Goal: Transaction & Acquisition: Purchase product/service

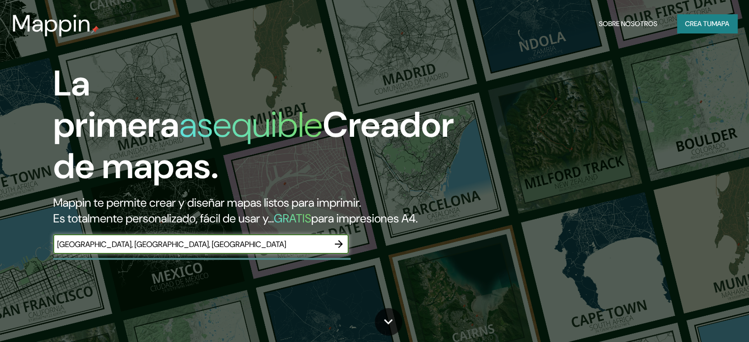
type input "Baza, granada, españa"
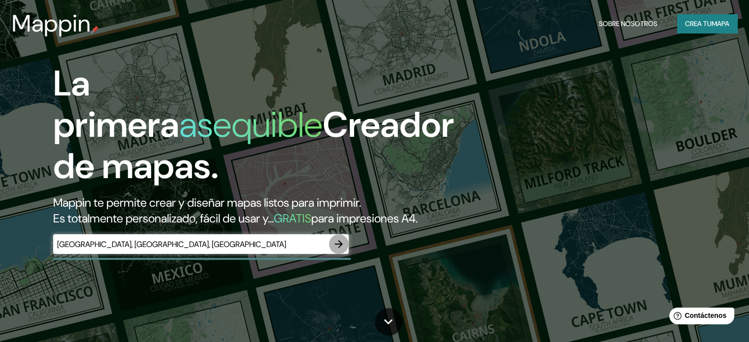
click at [337, 248] on icon "button" at bounding box center [339, 244] width 8 height 8
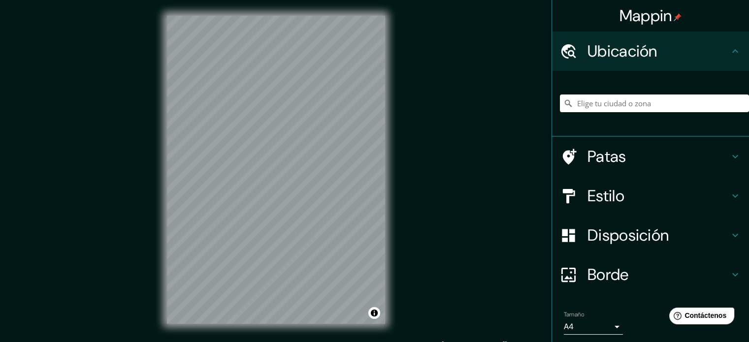
click at [644, 98] on input "Elige tu ciudad o zona" at bounding box center [654, 104] width 189 height 18
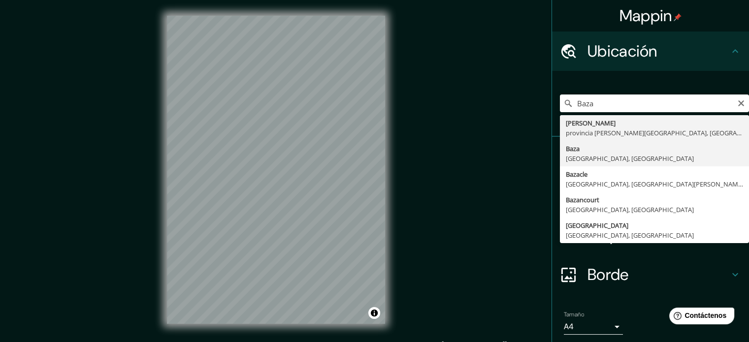
type input "[GEOGRAPHIC_DATA], [GEOGRAPHIC_DATA], [GEOGRAPHIC_DATA]"
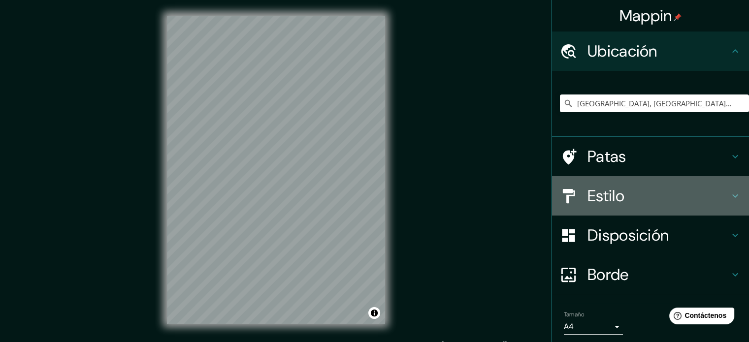
click at [729, 193] on icon at bounding box center [735, 196] width 12 height 12
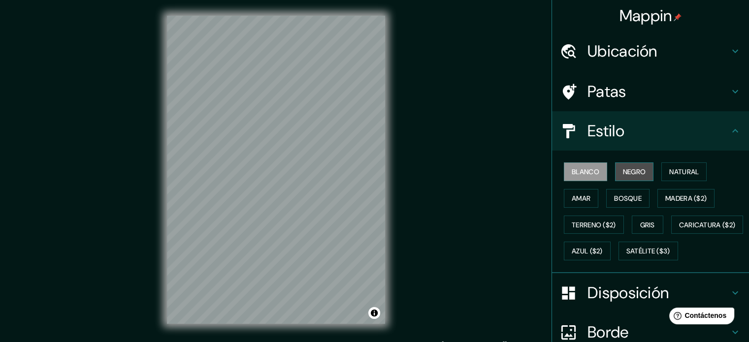
click at [631, 173] on font "Negro" at bounding box center [634, 171] width 23 height 9
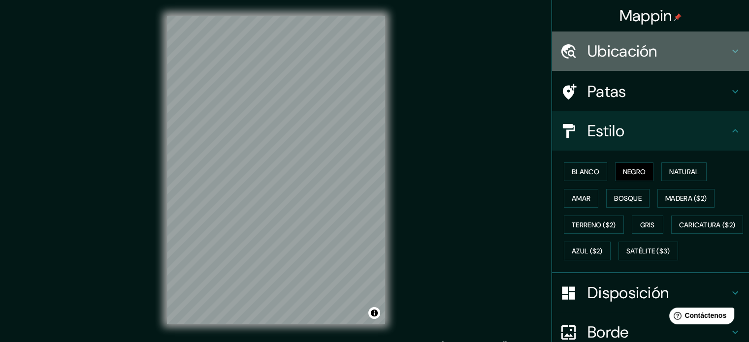
click at [729, 50] on icon at bounding box center [735, 51] width 12 height 12
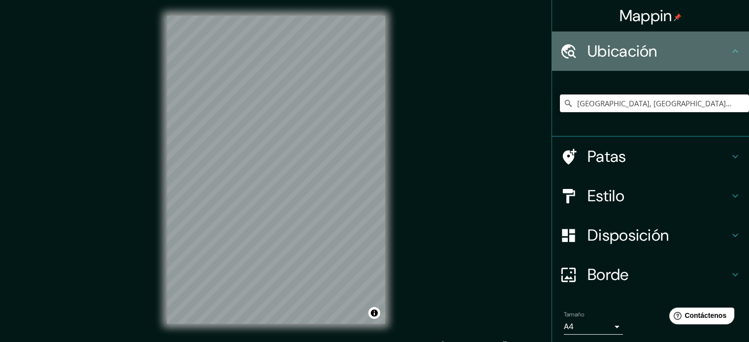
click at [729, 50] on icon at bounding box center [735, 51] width 12 height 12
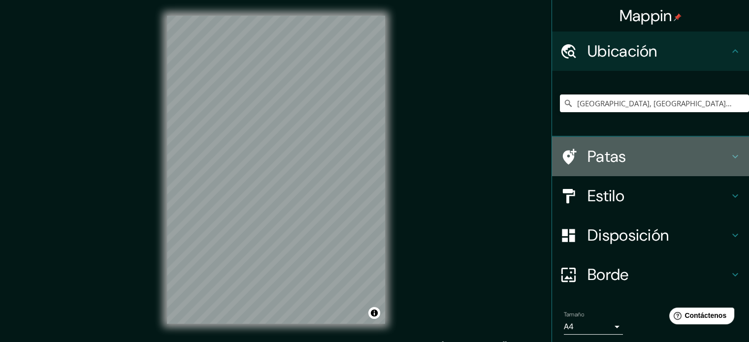
click at [729, 151] on icon at bounding box center [735, 157] width 12 height 12
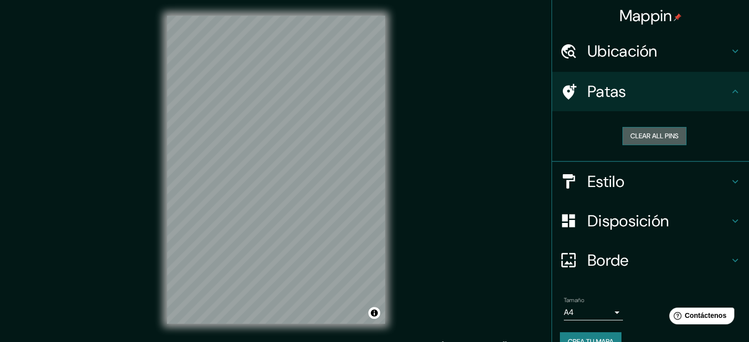
click at [651, 135] on button "Clear all pins" at bounding box center [655, 136] width 64 height 18
click at [654, 137] on button "Clear all pins" at bounding box center [655, 136] width 64 height 18
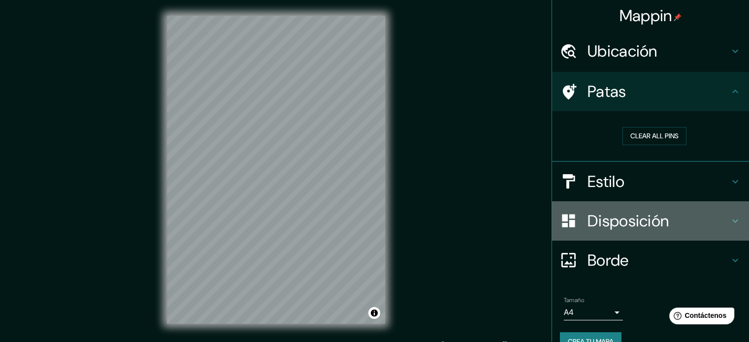
click at [630, 220] on font "Disposición" at bounding box center [628, 221] width 81 height 21
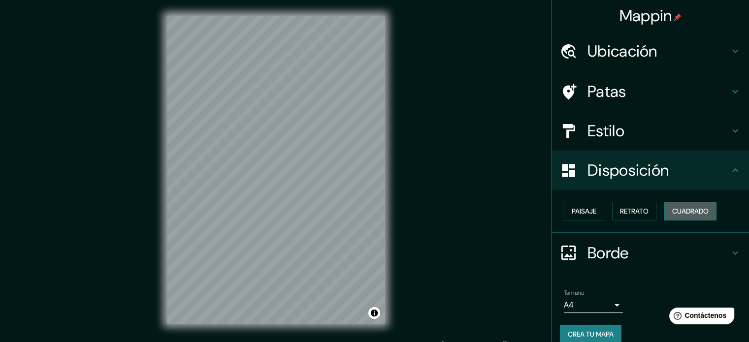
click at [679, 212] on font "Cuadrado" at bounding box center [690, 211] width 36 height 9
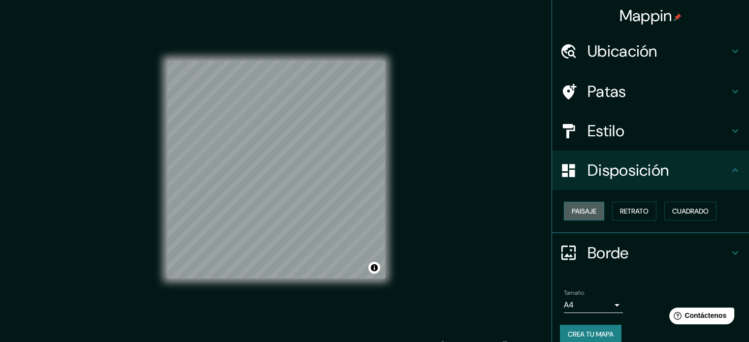
click at [577, 208] on font "Paisaje" at bounding box center [584, 211] width 25 height 9
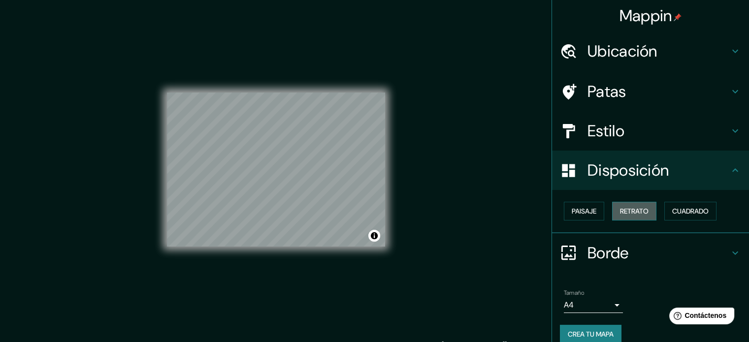
click at [621, 210] on font "Retrato" at bounding box center [634, 211] width 29 height 9
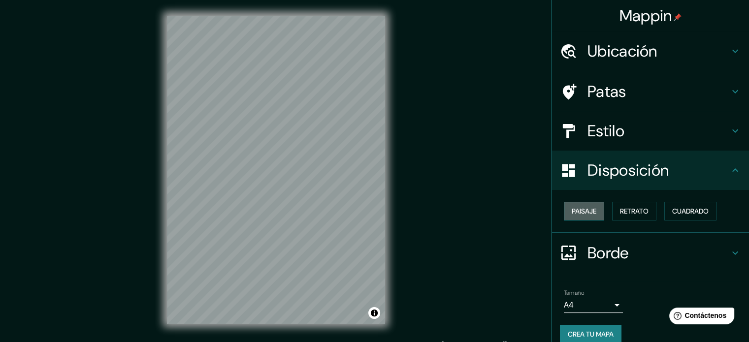
click at [583, 211] on font "Paisaje" at bounding box center [584, 211] width 25 height 9
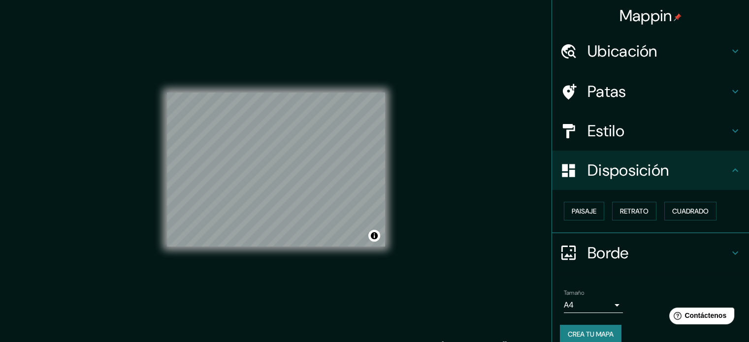
click at [707, 249] on h4 "Borde" at bounding box center [659, 253] width 142 height 20
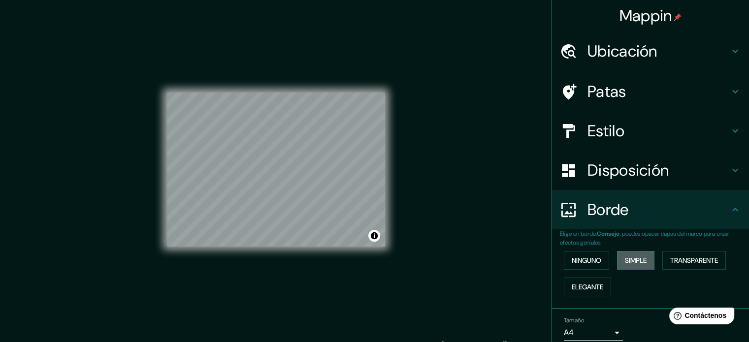
click at [625, 259] on font "Simple" at bounding box center [636, 260] width 22 height 9
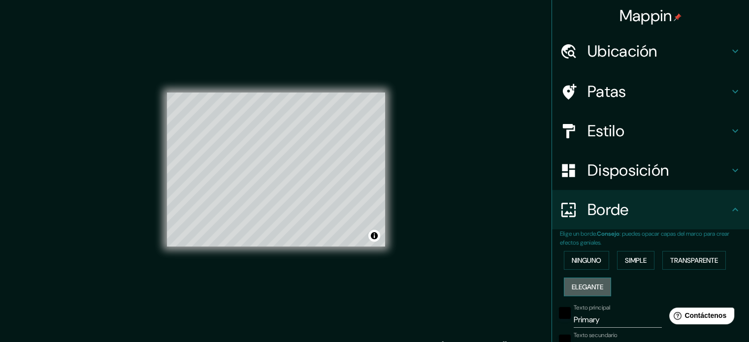
click at [578, 283] on font "Elegante" at bounding box center [588, 287] width 32 height 9
click at [582, 255] on font "Ninguno" at bounding box center [587, 260] width 30 height 13
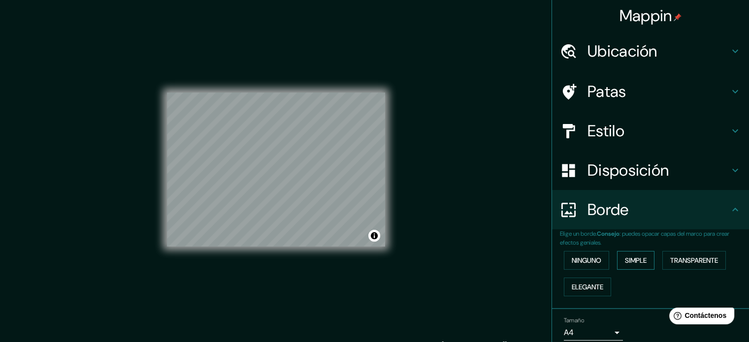
scroll to position [39, 0]
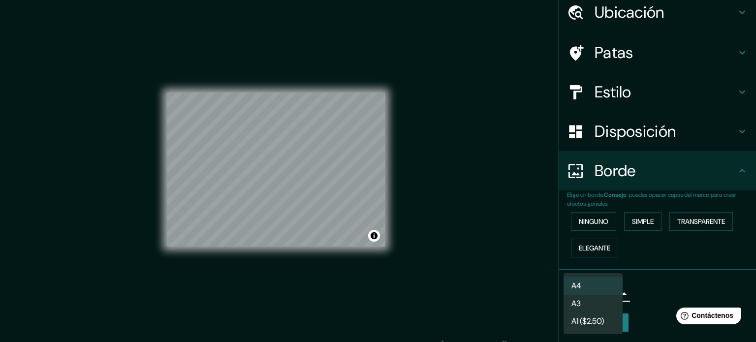
click at [594, 291] on body "Mappin Ubicación Baza, provincia de Granada, España Patas Estilo Disposición Bo…" at bounding box center [378, 171] width 756 height 342
click at [586, 303] on li "A3" at bounding box center [593, 304] width 59 height 18
type input "a4"
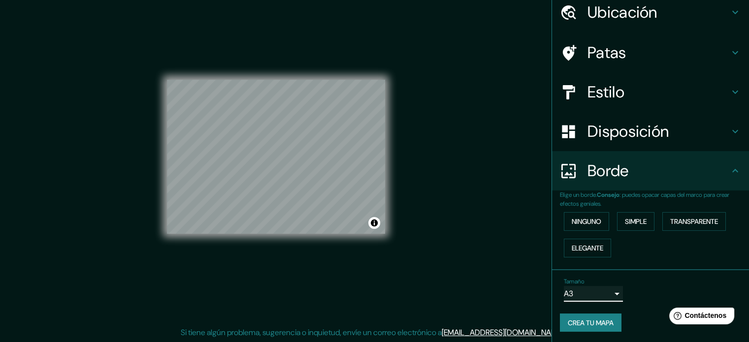
scroll to position [0, 0]
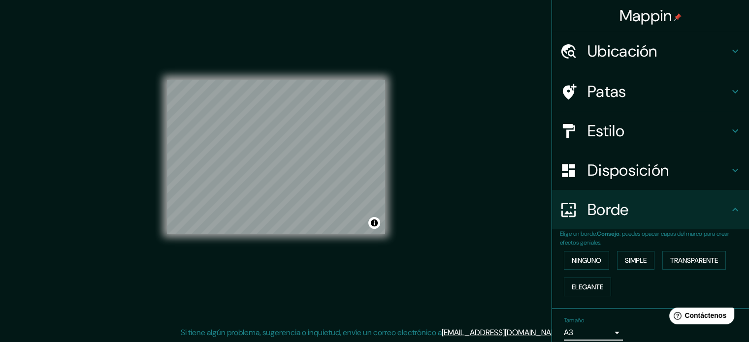
click at [616, 169] on font "Disposición" at bounding box center [628, 170] width 81 height 21
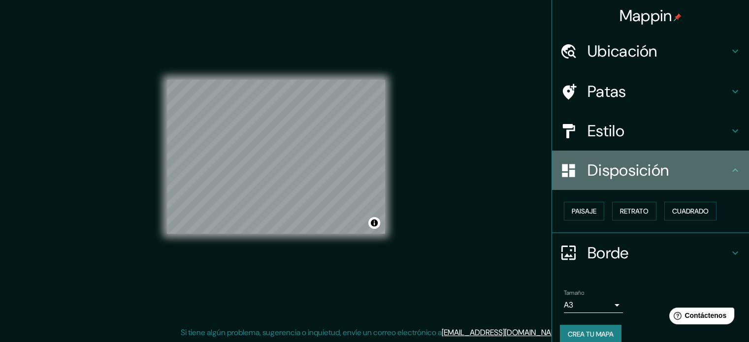
click at [616, 169] on font "Disposición" at bounding box center [628, 170] width 81 height 21
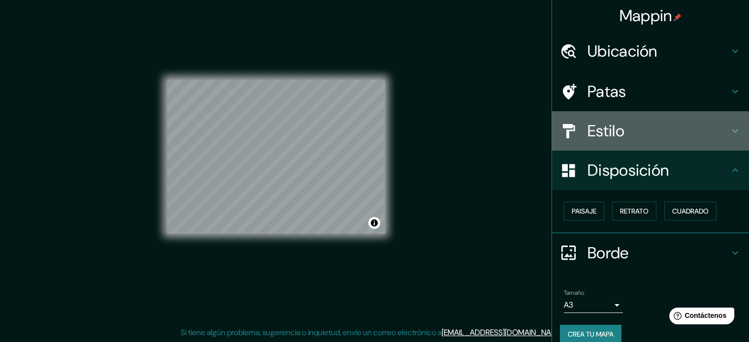
click at [610, 132] on font "Estilo" at bounding box center [606, 131] width 37 height 21
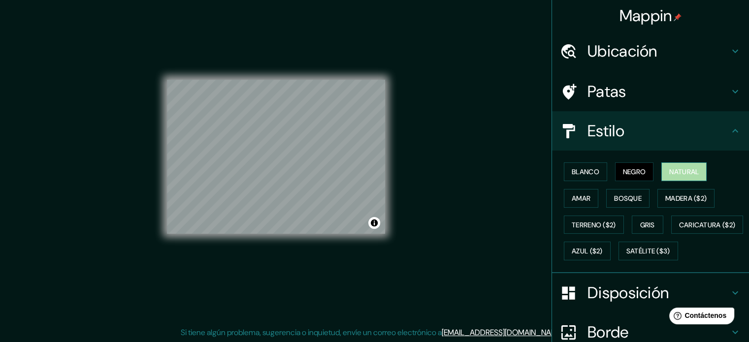
click at [681, 172] on font "Natural" at bounding box center [684, 171] width 30 height 9
click at [591, 175] on font "Blanco" at bounding box center [586, 171] width 28 height 9
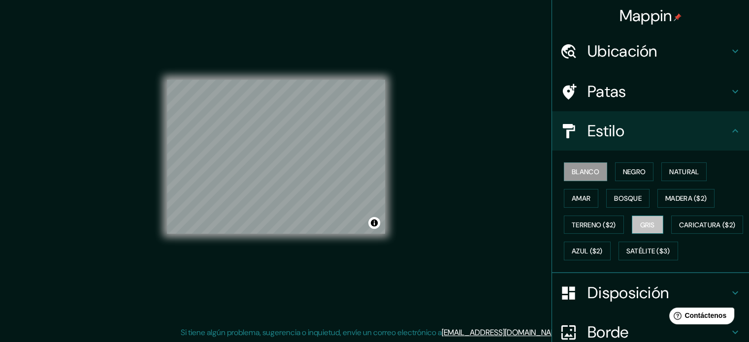
click at [641, 219] on font "Gris" at bounding box center [647, 225] width 15 height 13
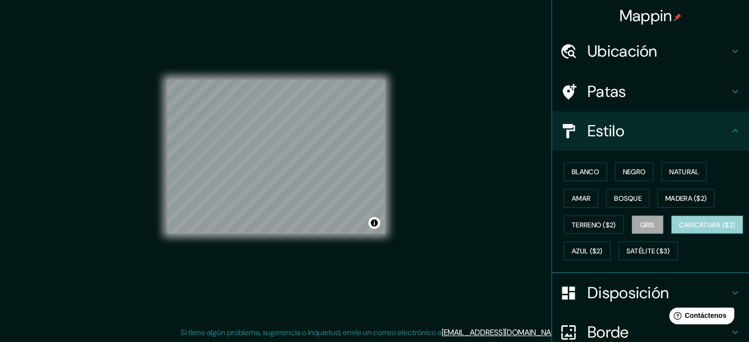
click at [679, 229] on font "Caricatura ($2)" at bounding box center [707, 225] width 57 height 9
click at [572, 197] on font "Amar" at bounding box center [581, 198] width 19 height 9
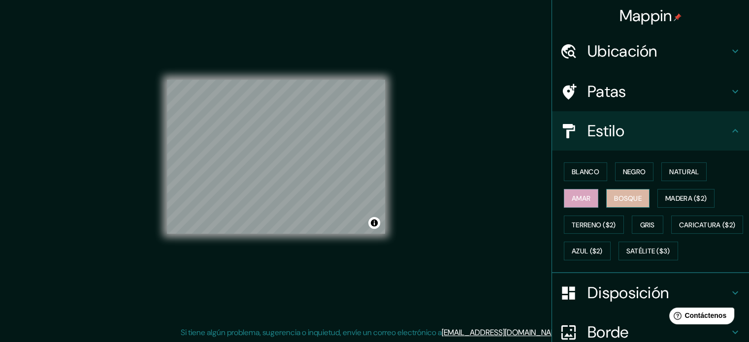
click at [619, 197] on font "Bosque" at bounding box center [628, 198] width 28 height 9
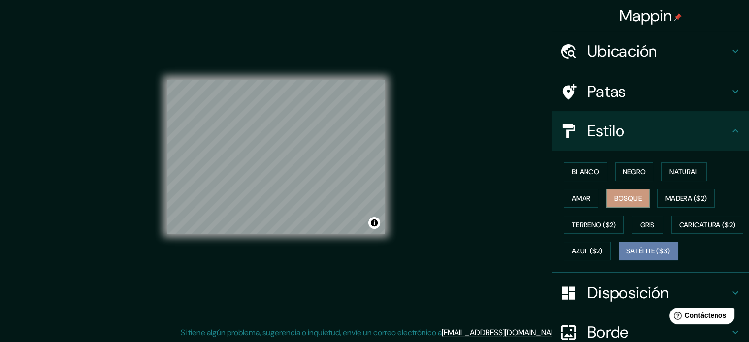
click at [626, 258] on font "Satélite ($3)" at bounding box center [648, 251] width 44 height 13
click at [621, 200] on font "Bosque" at bounding box center [628, 198] width 28 height 9
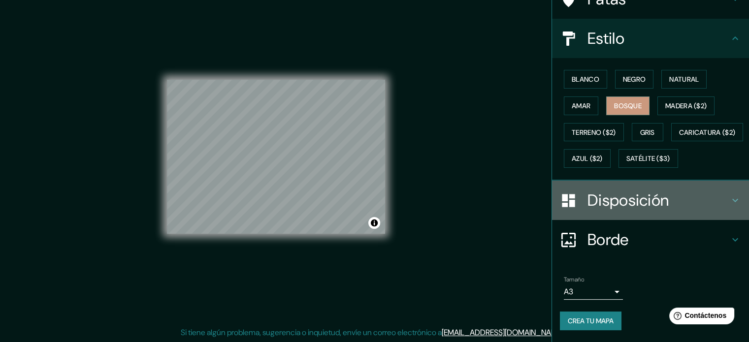
click at [729, 204] on icon at bounding box center [735, 201] width 12 height 12
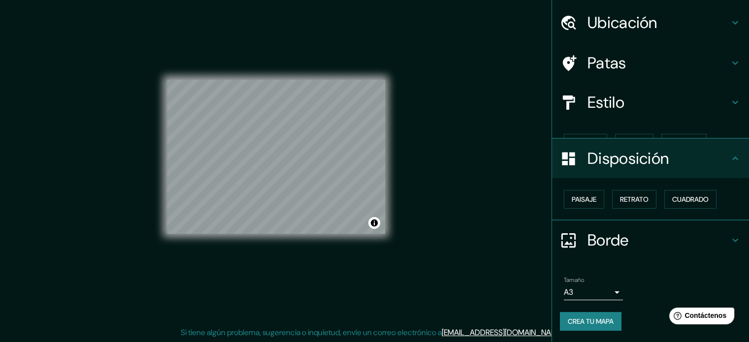
scroll to position [12, 0]
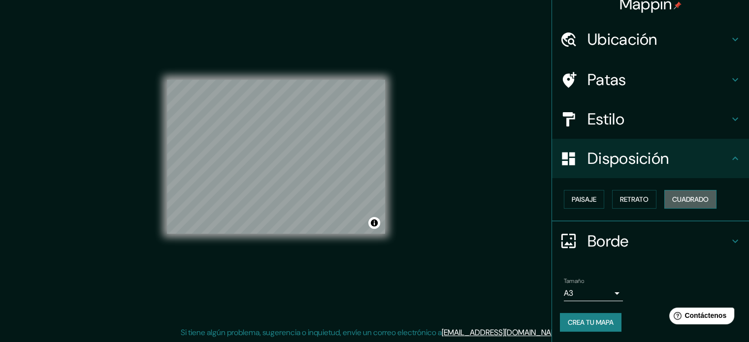
click at [684, 195] on font "Cuadrado" at bounding box center [690, 199] width 36 height 9
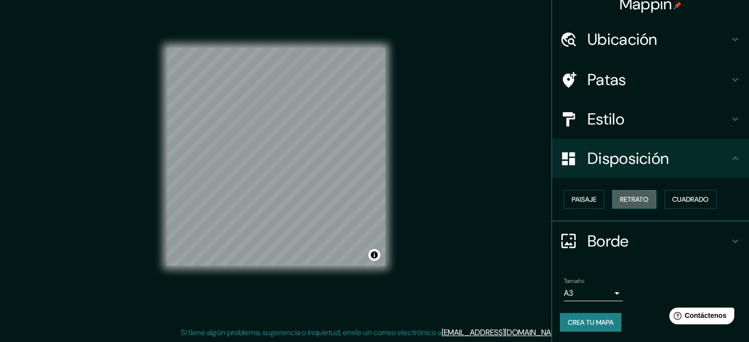
click at [633, 199] on font "Retrato" at bounding box center [634, 199] width 29 height 9
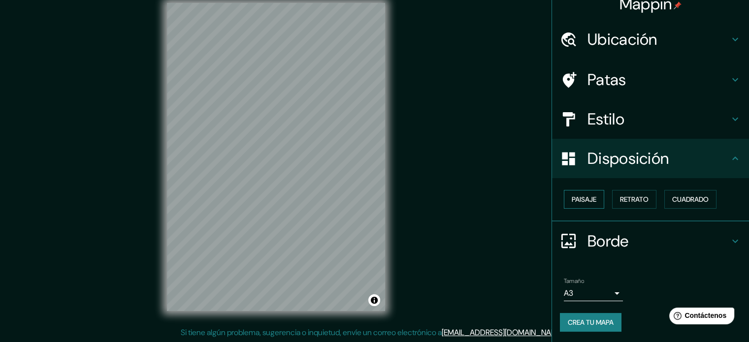
click at [588, 202] on font "Paisaje" at bounding box center [584, 199] width 25 height 9
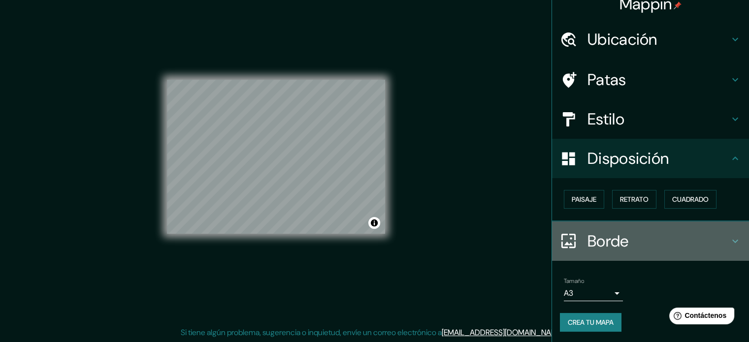
click at [597, 242] on font "Borde" at bounding box center [608, 241] width 41 height 21
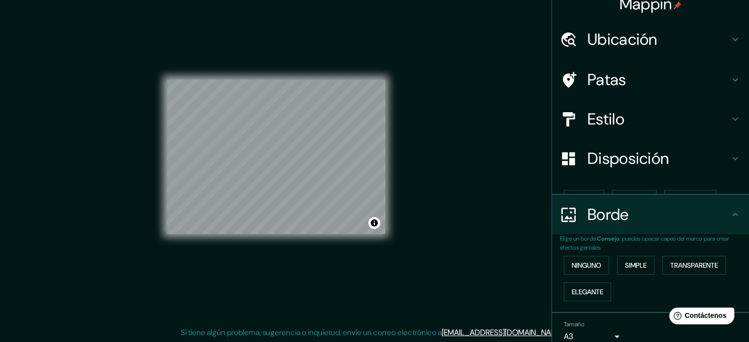
scroll to position [39, 0]
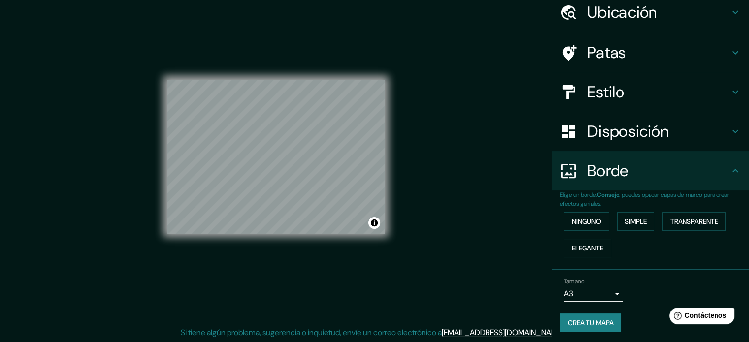
click at [633, 253] on div "Ninguno Simple Transparente Elegante" at bounding box center [654, 234] width 189 height 53
click at [587, 321] on font "Crea tu mapa" at bounding box center [591, 323] width 46 height 9
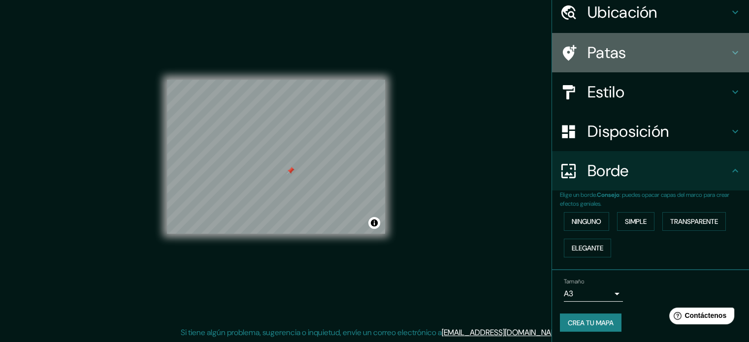
click at [608, 55] on font "Patas" at bounding box center [607, 52] width 39 height 21
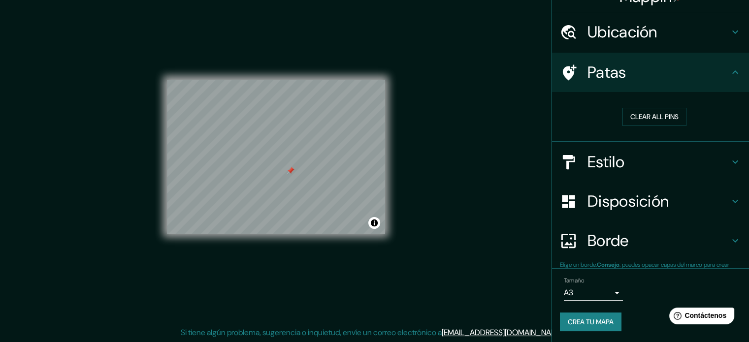
scroll to position [20, 0]
click at [639, 116] on font "Borrar todos los pines" at bounding box center [654, 116] width 83 height 9
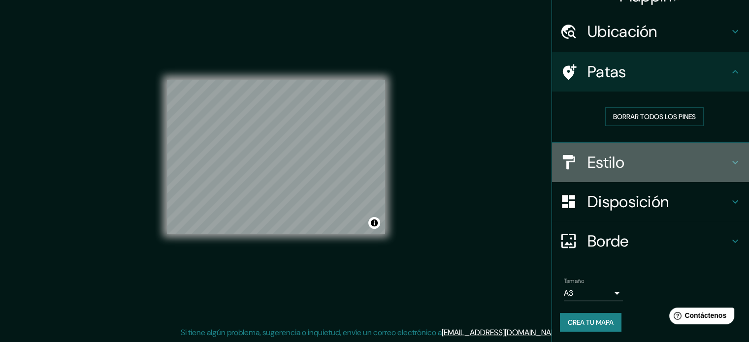
click at [614, 164] on font "Estilo" at bounding box center [606, 162] width 37 height 21
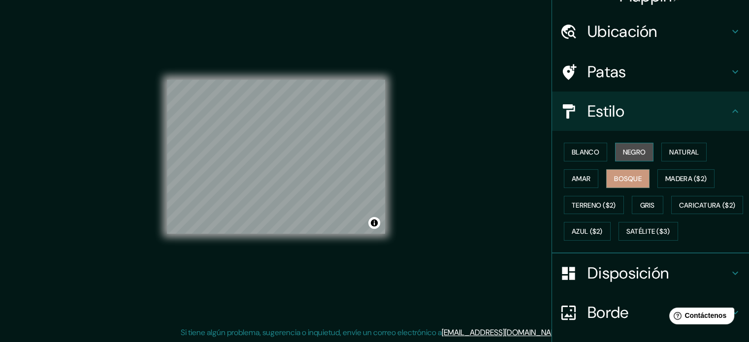
click at [628, 154] on font "Negro" at bounding box center [634, 152] width 23 height 9
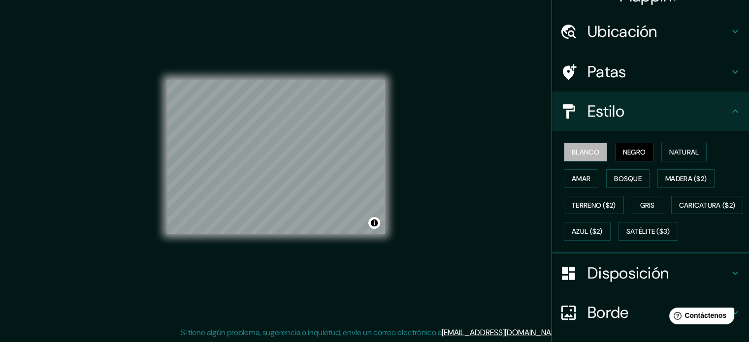
click at [582, 151] on font "Blanco" at bounding box center [586, 152] width 28 height 9
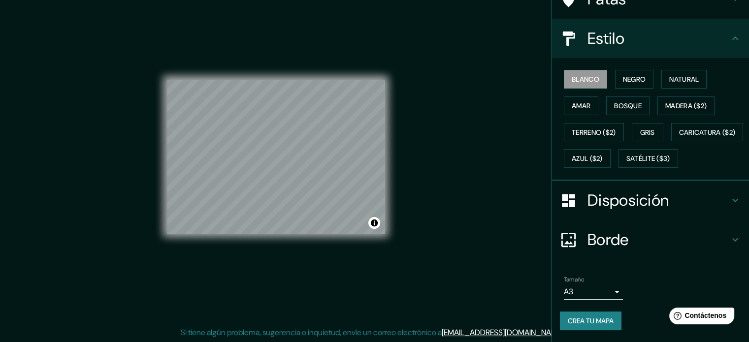
scroll to position [116, 0]
click at [584, 324] on font "Crea tu mapa" at bounding box center [591, 321] width 46 height 9
click at [601, 319] on font "Crea tu mapa" at bounding box center [591, 321] width 46 height 9
click at [578, 315] on font "Crea tu mapa" at bounding box center [591, 321] width 46 height 13
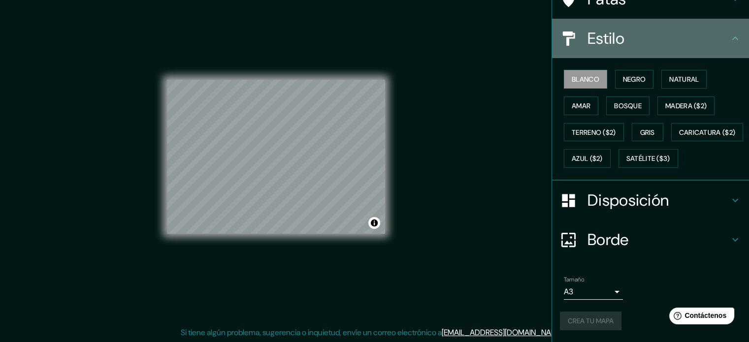
click at [729, 33] on icon at bounding box center [735, 39] width 12 height 12
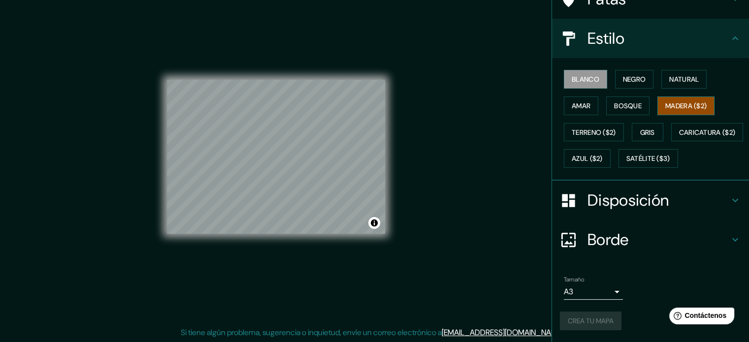
scroll to position [0, 0]
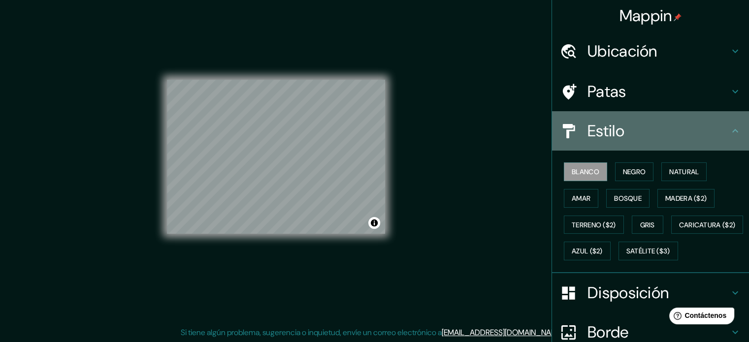
click at [729, 128] on icon at bounding box center [735, 131] width 12 height 12
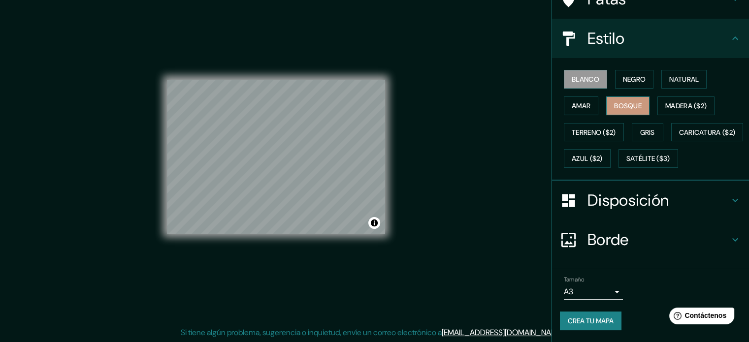
scroll to position [116, 0]
click at [595, 323] on font "Crea tu mapa" at bounding box center [591, 321] width 46 height 9
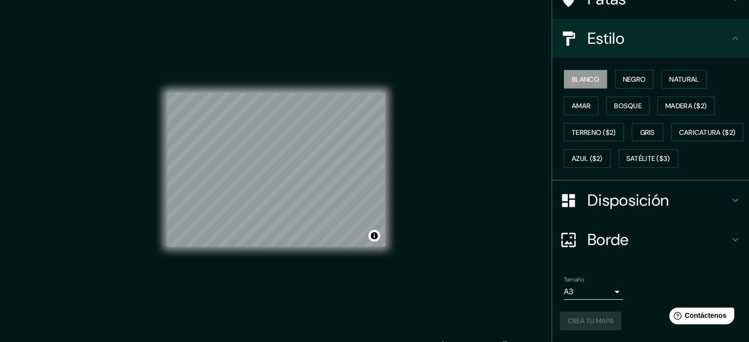
scroll to position [0, 0]
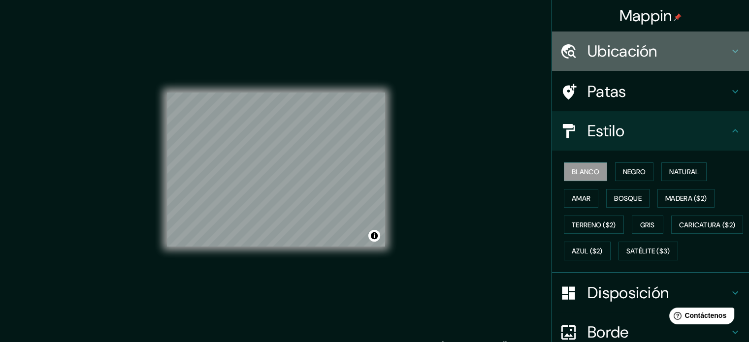
click at [622, 46] on font "Ubicación" at bounding box center [623, 51] width 70 height 21
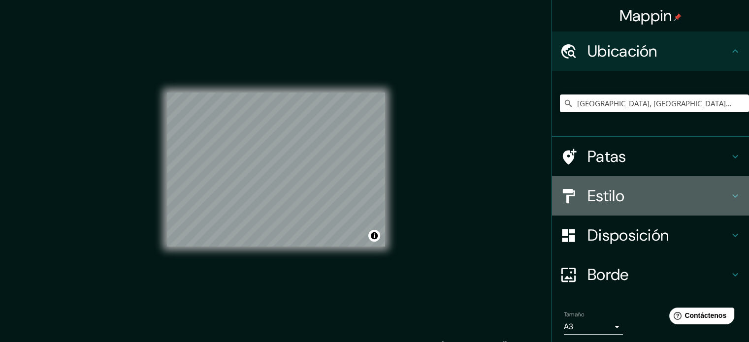
click at [618, 200] on h4 "Estilo" at bounding box center [659, 196] width 142 height 20
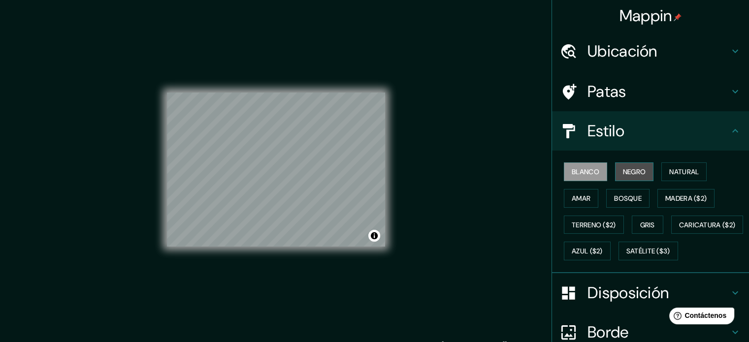
click at [624, 167] on font "Negro" at bounding box center [634, 171] width 23 height 9
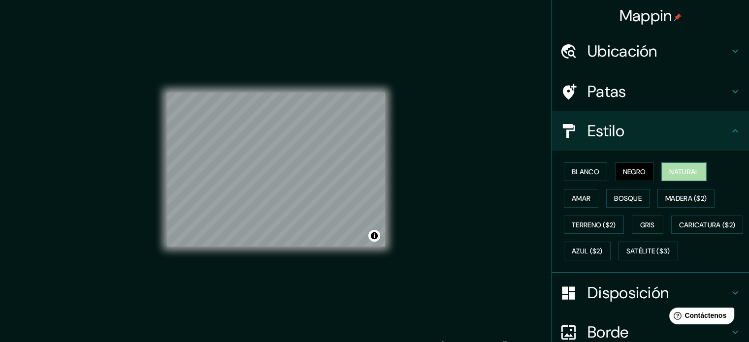
click at [690, 171] on font "Natural" at bounding box center [684, 171] width 30 height 9
click at [625, 175] on font "Negro" at bounding box center [634, 171] width 23 height 9
click at [581, 167] on font "Blanco" at bounding box center [586, 171] width 28 height 9
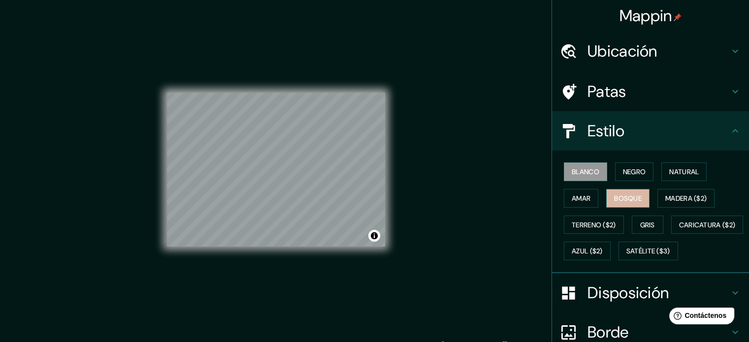
click at [614, 202] on font "Bosque" at bounding box center [628, 198] width 28 height 9
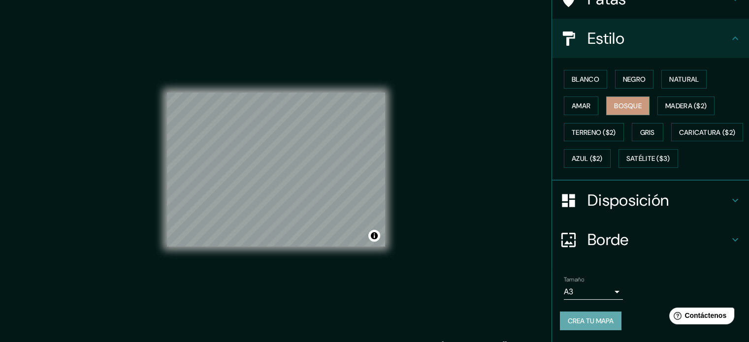
click at [597, 318] on font "Crea tu mapa" at bounding box center [591, 321] width 46 height 9
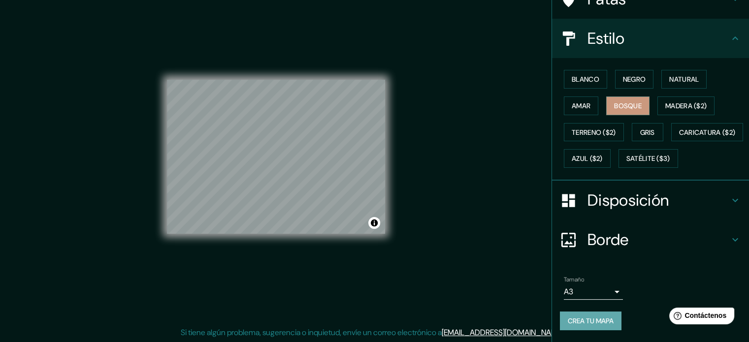
click at [601, 320] on font "Crea tu mapa" at bounding box center [591, 321] width 46 height 9
click at [686, 101] on font "Madera ($2)" at bounding box center [685, 105] width 41 height 9
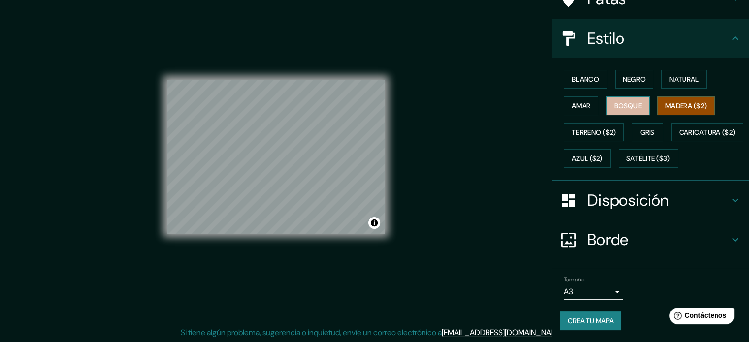
click at [630, 99] on font "Bosque" at bounding box center [628, 105] width 28 height 13
click at [584, 320] on font "Crea tu mapa" at bounding box center [591, 321] width 46 height 9
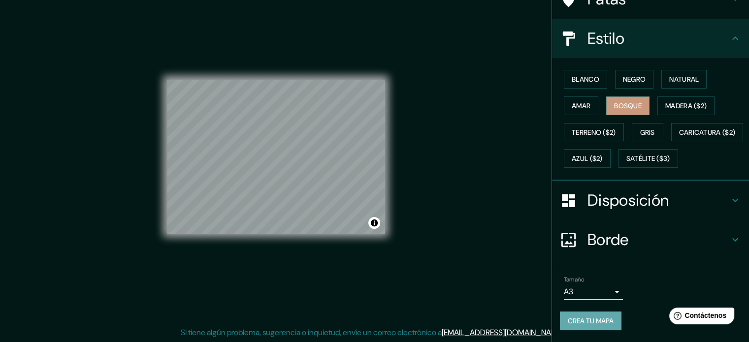
click at [592, 319] on font "Crea tu mapa" at bounding box center [591, 321] width 46 height 9
click at [592, 322] on font "Crea tu mapa" at bounding box center [591, 321] width 46 height 9
click at [372, 223] on button "Activar o desactivar atribución" at bounding box center [374, 223] width 12 height 12
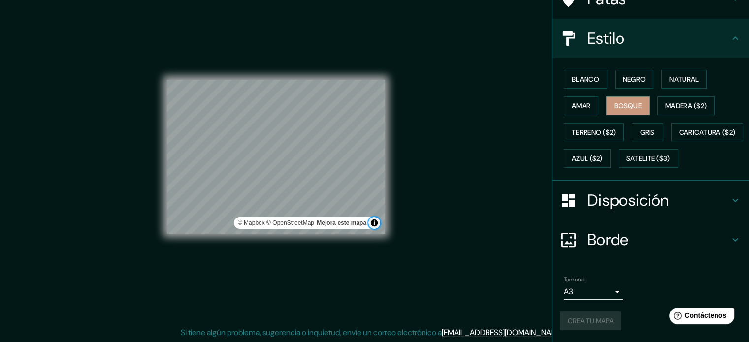
click at [372, 223] on button "Activar o desactivar atribución" at bounding box center [374, 223] width 12 height 12
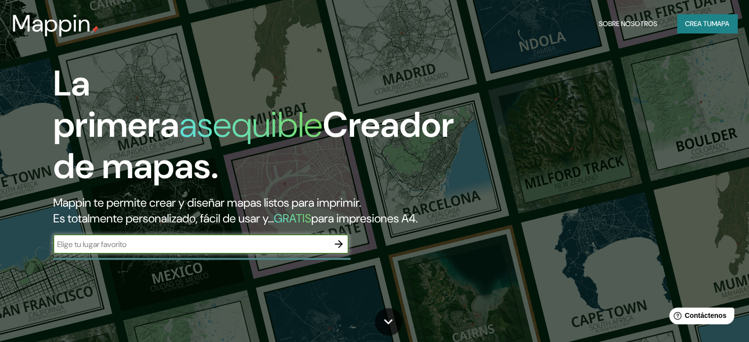
click at [263, 250] on input "text" at bounding box center [191, 244] width 276 height 11
type input "Baza, granada, españa"
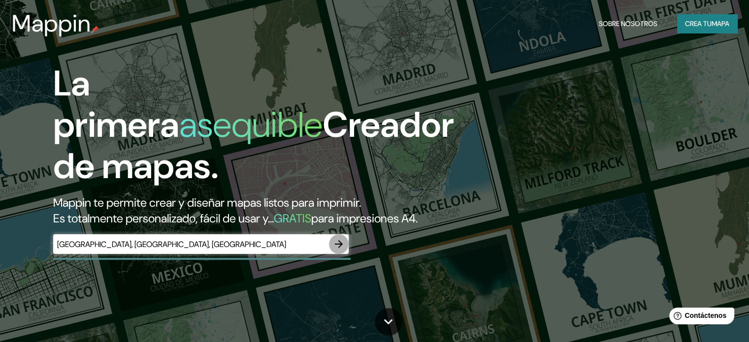
click at [339, 250] on icon "button" at bounding box center [339, 244] width 12 height 12
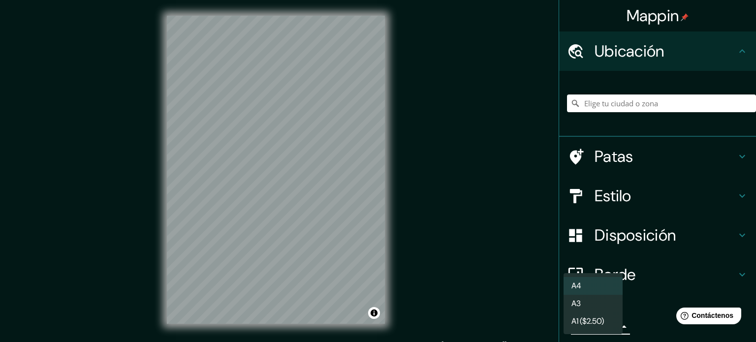
click at [596, 328] on body "Mappin Ubicación Patas Estilo Disposición Borde Elige un borde. Consejo : puede…" at bounding box center [378, 171] width 756 height 342
click at [581, 305] on font "A3" at bounding box center [576, 304] width 9 height 10
type input "a4"
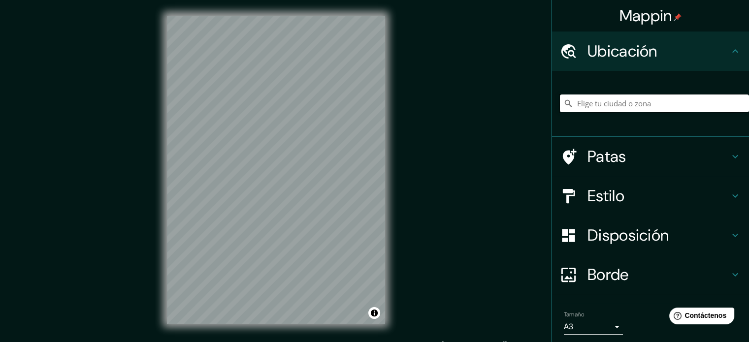
click at [624, 107] on input "Elige tu ciudad o zona" at bounding box center [654, 104] width 189 height 18
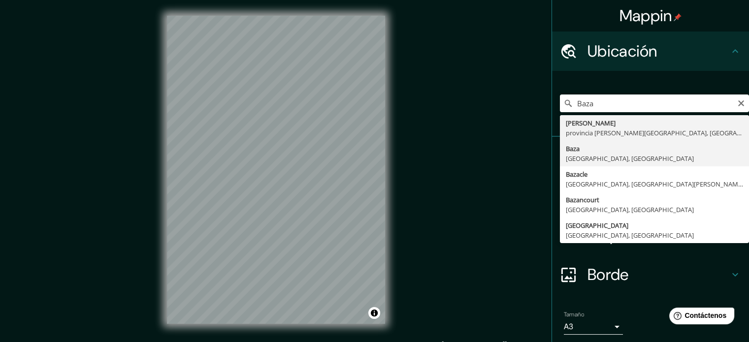
type input "[GEOGRAPHIC_DATA], [GEOGRAPHIC_DATA], [GEOGRAPHIC_DATA]"
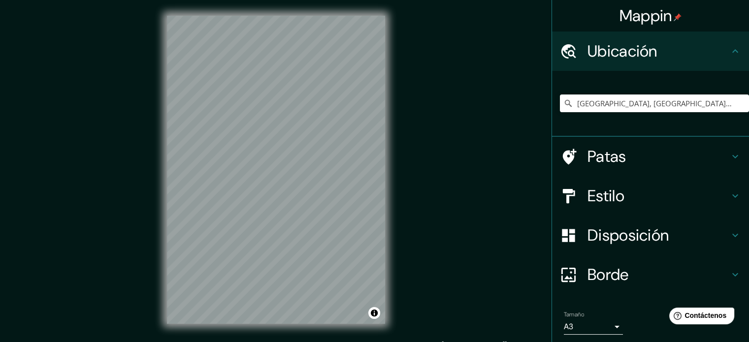
scroll to position [34, 0]
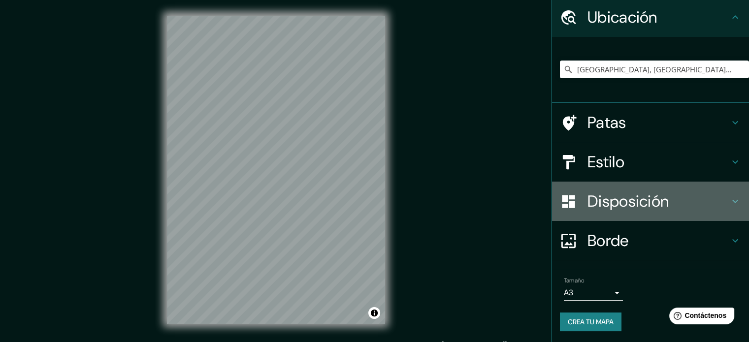
click at [698, 206] on h4 "Disposición" at bounding box center [659, 202] width 142 height 20
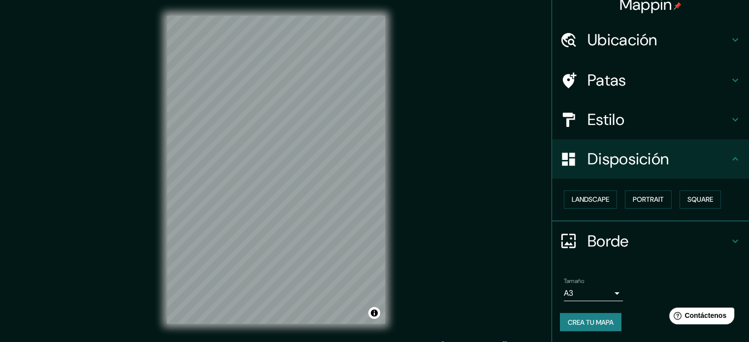
scroll to position [12, 0]
click at [581, 199] on font "Paisaje" at bounding box center [584, 199] width 25 height 9
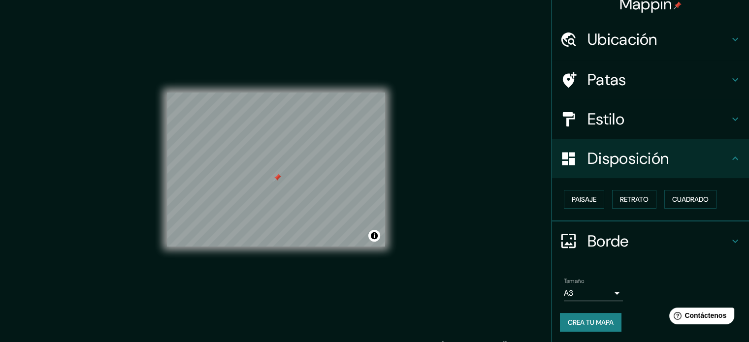
click at [278, 178] on div at bounding box center [277, 178] width 8 height 8
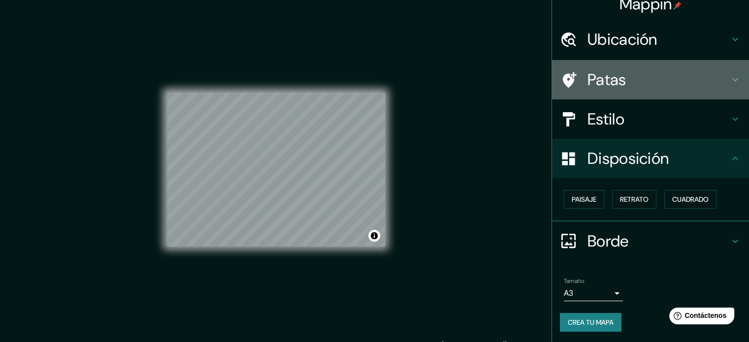
click at [596, 81] on font "Patas" at bounding box center [607, 79] width 39 height 21
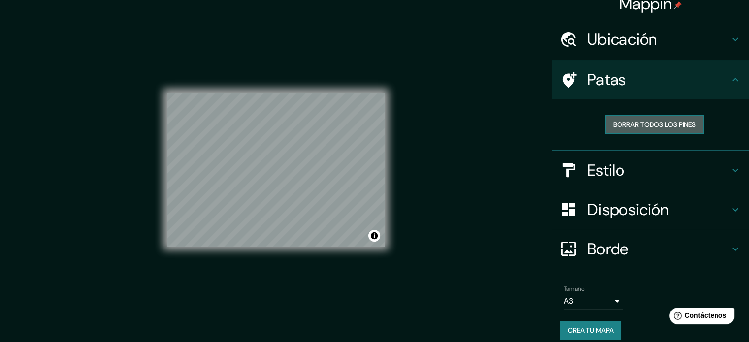
click at [644, 119] on font "Borrar todos los pines" at bounding box center [654, 124] width 83 height 13
click at [650, 125] on font "Borrar todos los pines" at bounding box center [654, 124] width 83 height 9
click at [576, 324] on font "Crea tu mapa" at bounding box center [591, 330] width 46 height 13
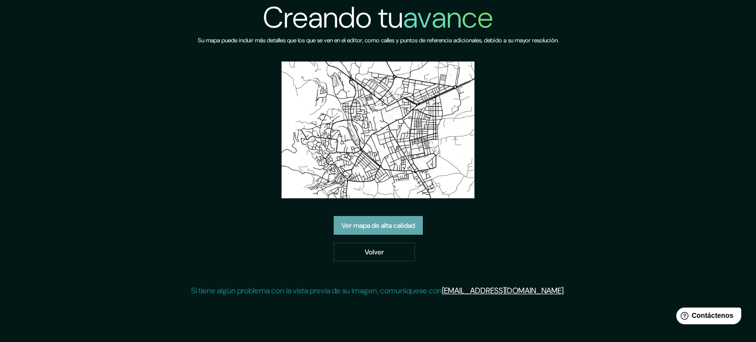
click at [407, 231] on font "Ver mapa de alta calidad" at bounding box center [378, 225] width 73 height 13
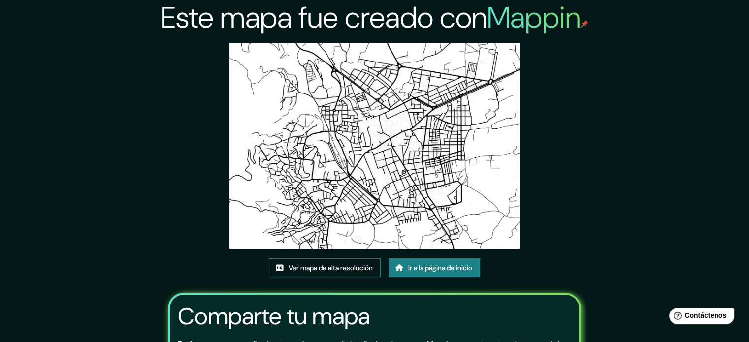
click at [342, 268] on font "Ver mapa de alta resolución" at bounding box center [331, 267] width 84 height 9
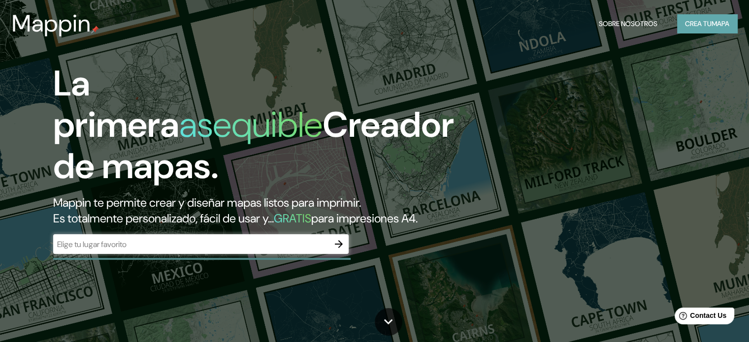
click at [714, 28] on font "mapa" at bounding box center [721, 23] width 18 height 13
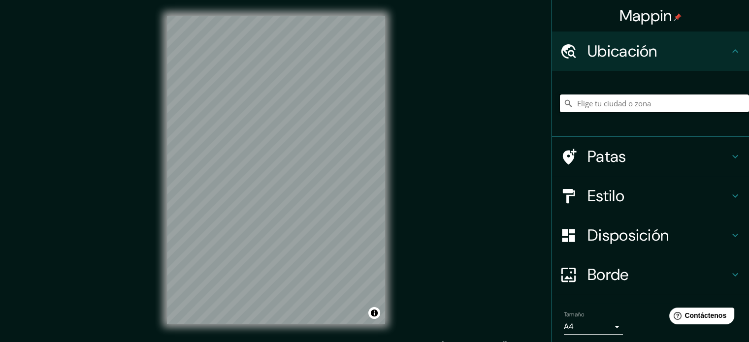
click at [600, 108] on input "Elige tu ciudad o zona" at bounding box center [654, 104] width 189 height 18
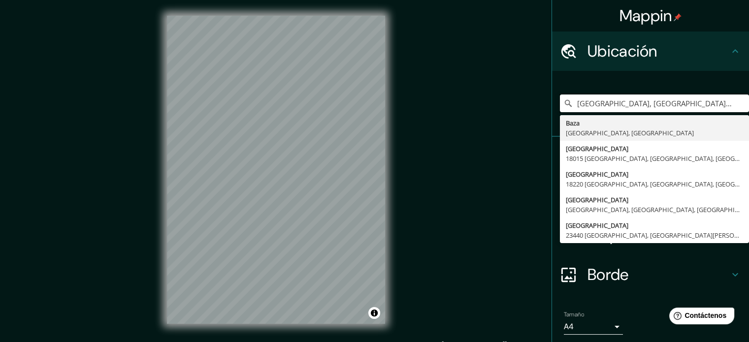
scroll to position [34, 0]
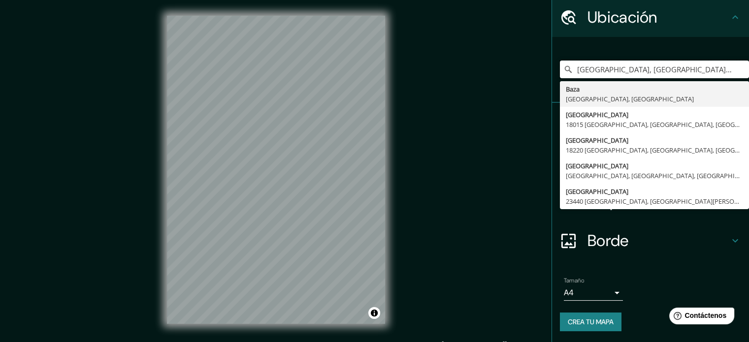
type input "Baza, provincia de Granada, España"
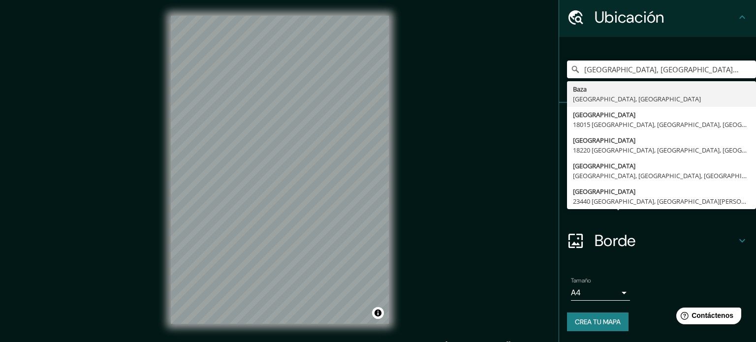
click at [606, 289] on body "Mappin Ubicación Baza, provincia de Granada, España Baza provincia de Granada, …" at bounding box center [378, 171] width 756 height 342
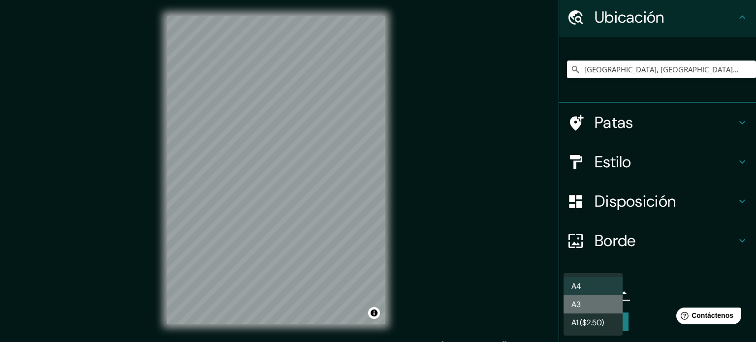
click at [593, 300] on li "A3" at bounding box center [593, 304] width 59 height 18
type input "a4"
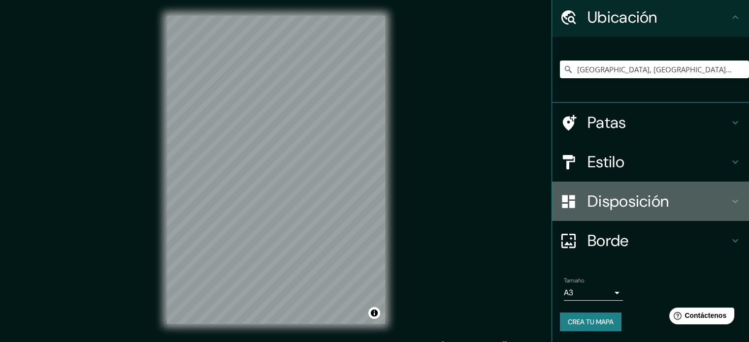
click at [626, 209] on font "Disposición" at bounding box center [628, 201] width 81 height 21
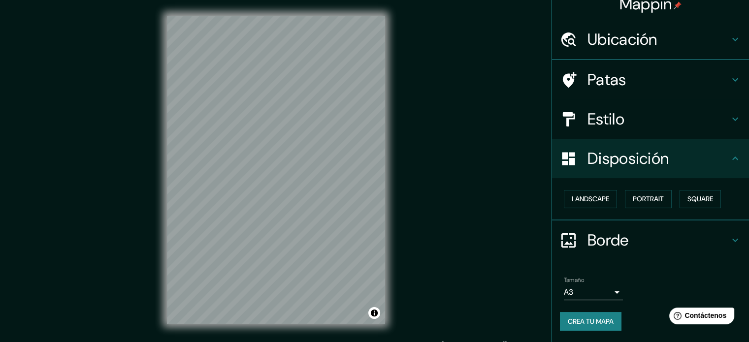
scroll to position [12, 0]
click at [684, 195] on font "Cuadrado" at bounding box center [690, 199] width 36 height 9
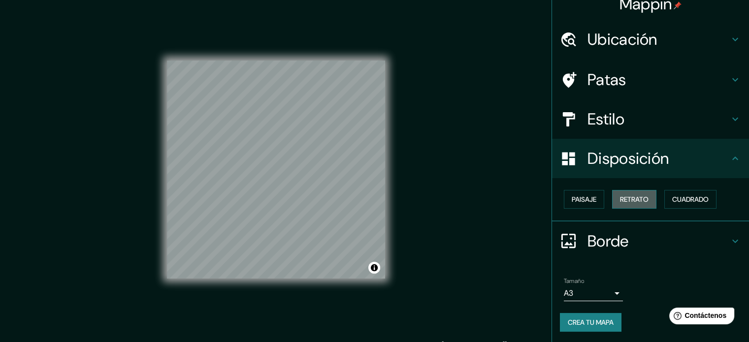
click at [630, 197] on font "Retrato" at bounding box center [634, 199] width 29 height 9
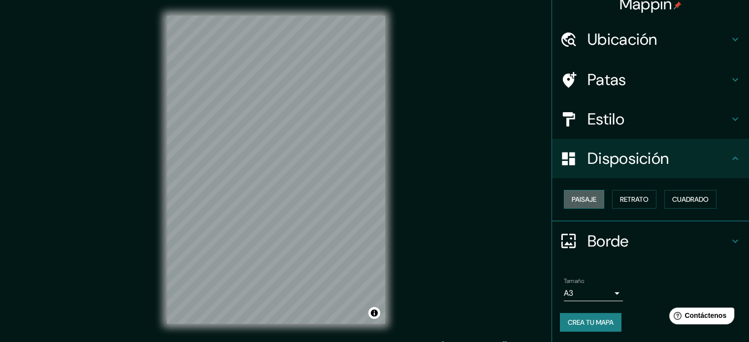
click at [576, 194] on font "Paisaje" at bounding box center [584, 199] width 25 height 13
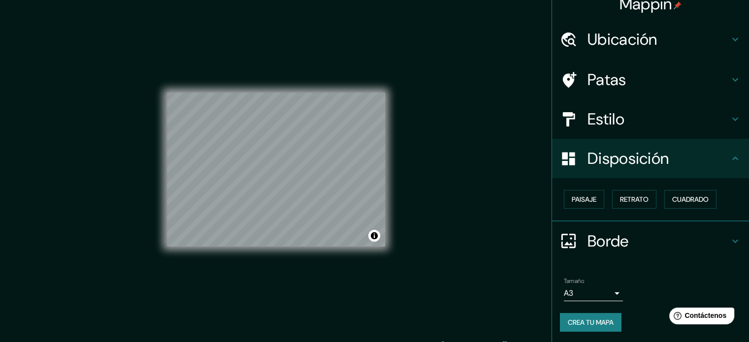
click at [259, 169] on div "© Mapbox © OpenStreetMap Improve this map" at bounding box center [276, 170] width 218 height 308
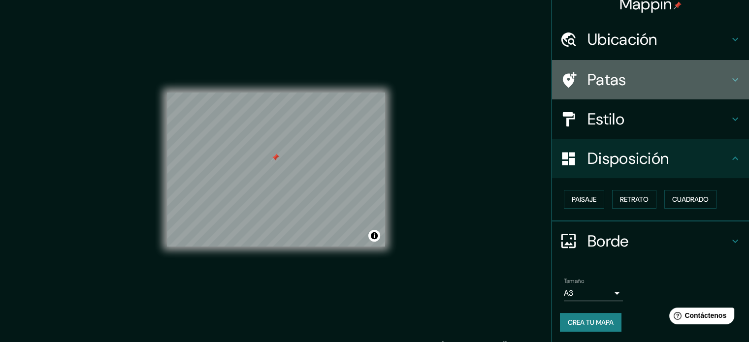
click at [609, 82] on font "Patas" at bounding box center [607, 79] width 39 height 21
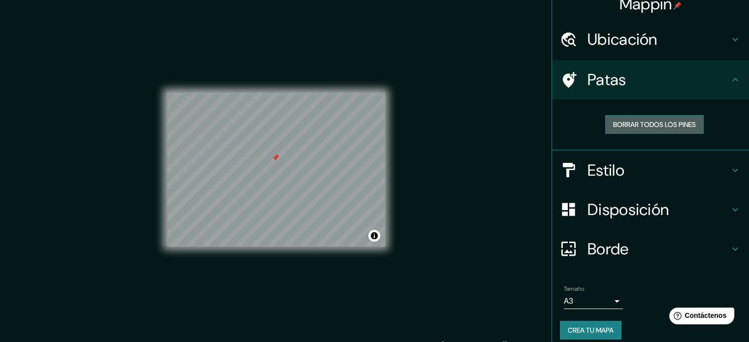
click at [637, 124] on font "Borrar todos los pines" at bounding box center [654, 124] width 83 height 9
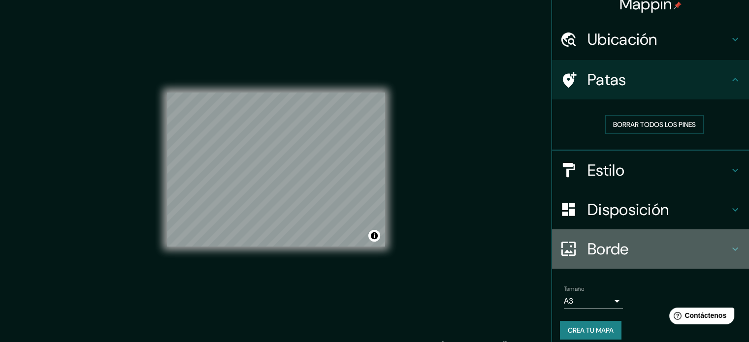
click at [590, 257] on font "Borde" at bounding box center [608, 249] width 41 height 21
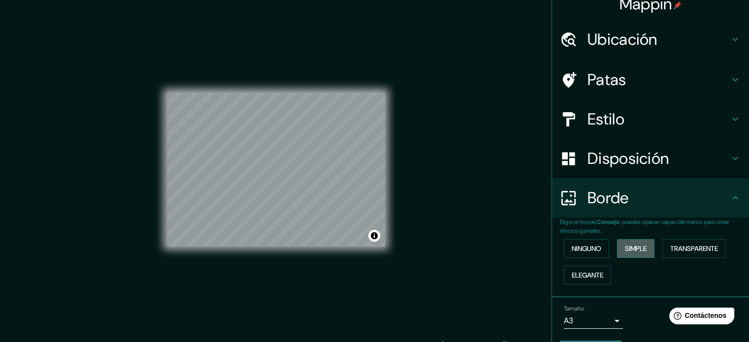
click at [625, 247] on font "Simple" at bounding box center [636, 248] width 22 height 9
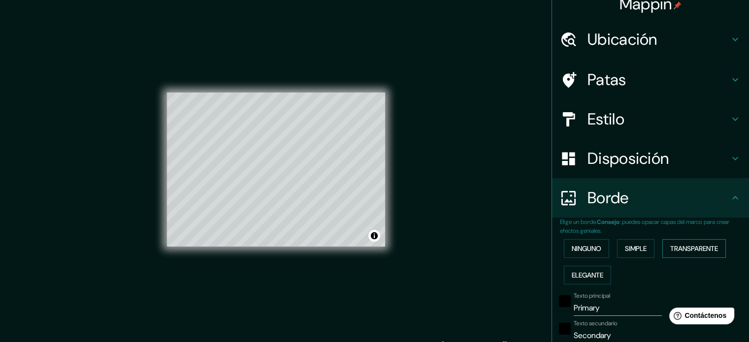
click at [702, 246] on font "Transparente" at bounding box center [694, 248] width 48 height 9
click at [589, 275] on font "Elegante" at bounding box center [588, 275] width 32 height 9
click at [581, 250] on font "Ninguno" at bounding box center [587, 248] width 30 height 9
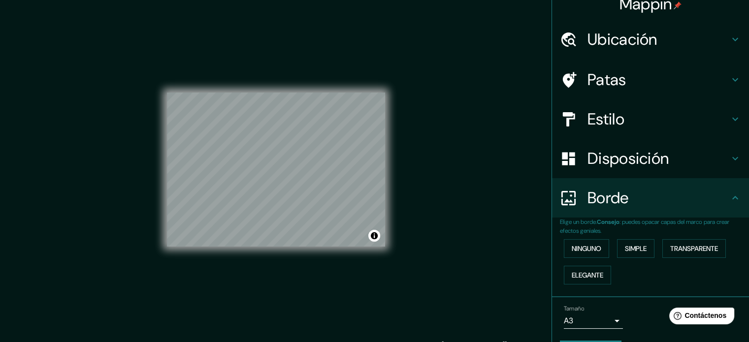
scroll to position [39, 0]
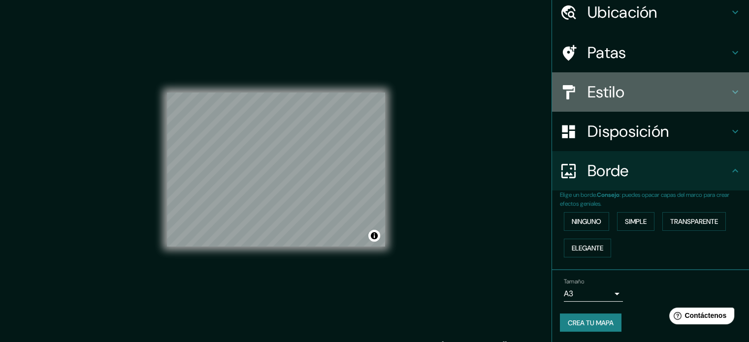
click at [623, 86] on h4 "Estilo" at bounding box center [659, 92] width 142 height 20
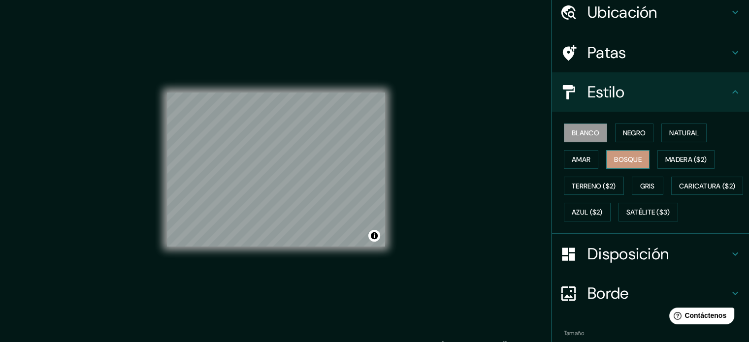
click at [631, 157] on font "Bosque" at bounding box center [628, 159] width 28 height 9
click at [643, 182] on font "Gris" at bounding box center [647, 186] width 15 height 9
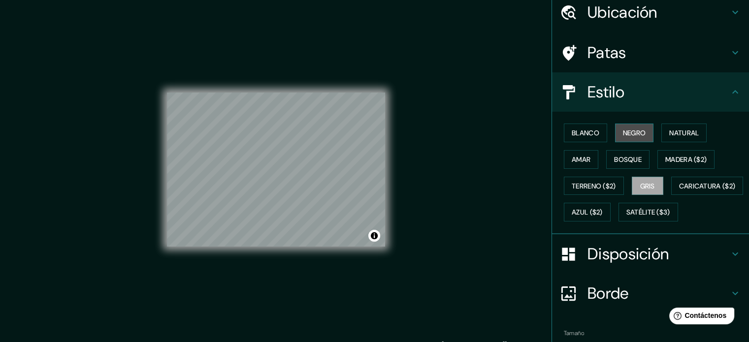
click at [626, 129] on font "Negro" at bounding box center [634, 133] width 23 height 9
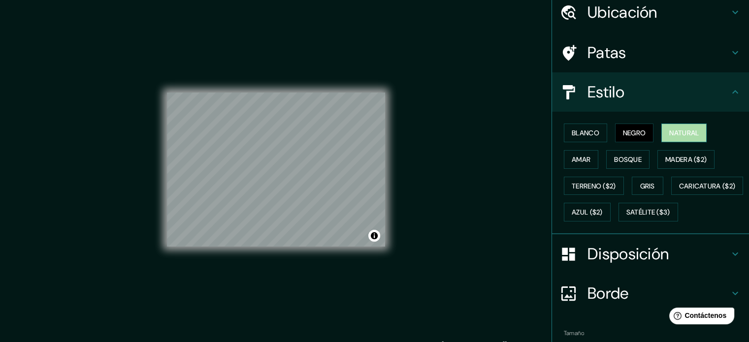
click at [685, 135] on font "Natural" at bounding box center [684, 133] width 30 height 9
click at [623, 132] on font "Negro" at bounding box center [634, 133] width 23 height 9
click at [614, 155] on font "Bosque" at bounding box center [628, 159] width 28 height 9
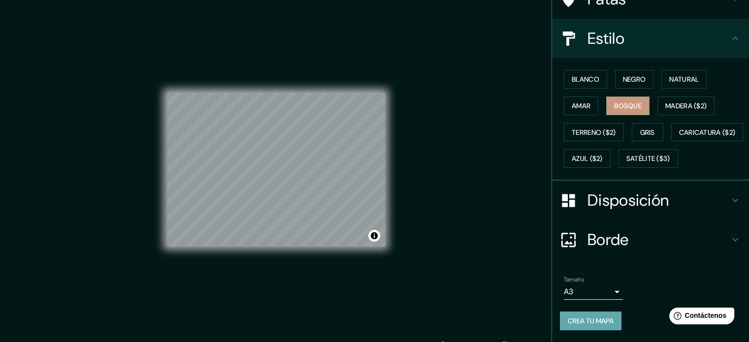
click at [585, 325] on font "Crea tu mapa" at bounding box center [591, 321] width 46 height 9
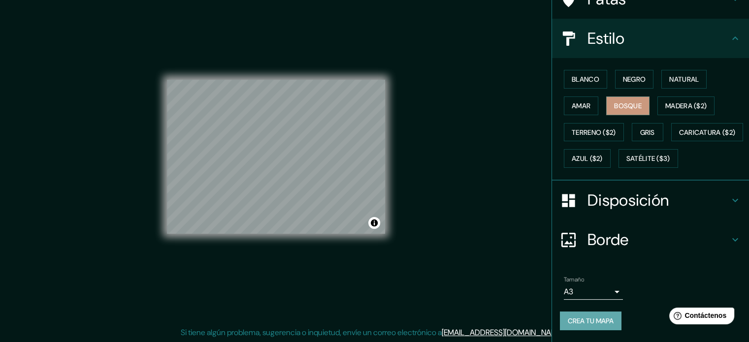
click at [585, 316] on font "Crea tu mapa" at bounding box center [591, 321] width 46 height 13
click at [596, 128] on font "Terreno ($2)" at bounding box center [594, 132] width 44 height 9
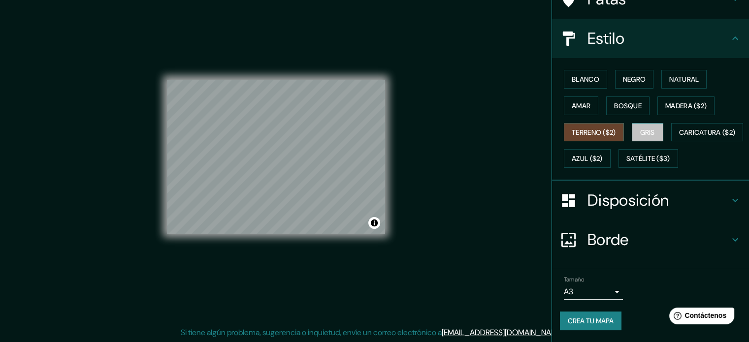
click at [643, 128] on font "Gris" at bounding box center [647, 132] width 15 height 9
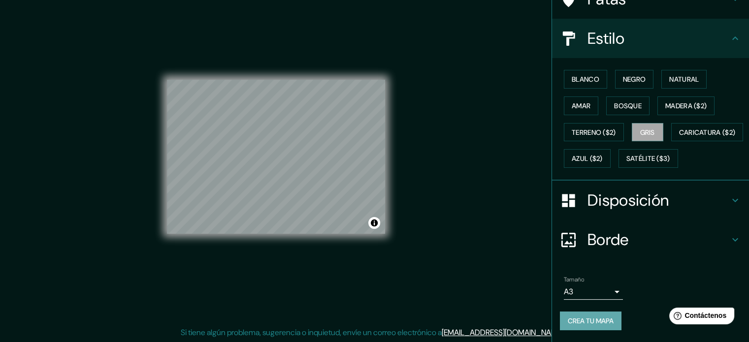
click at [584, 321] on font "Crea tu mapa" at bounding box center [591, 321] width 46 height 9
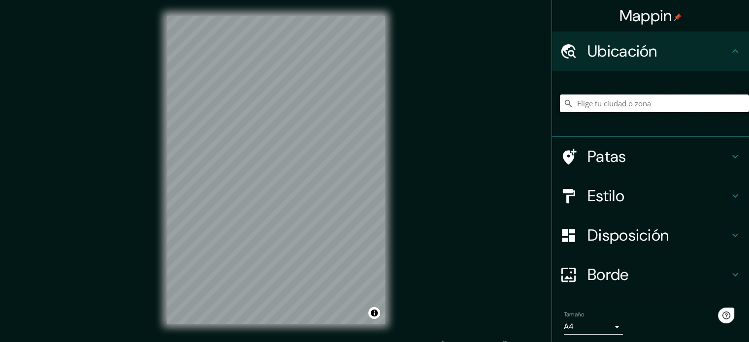
click at [593, 105] on input "Elige tu ciudad o zona" at bounding box center [654, 104] width 189 height 18
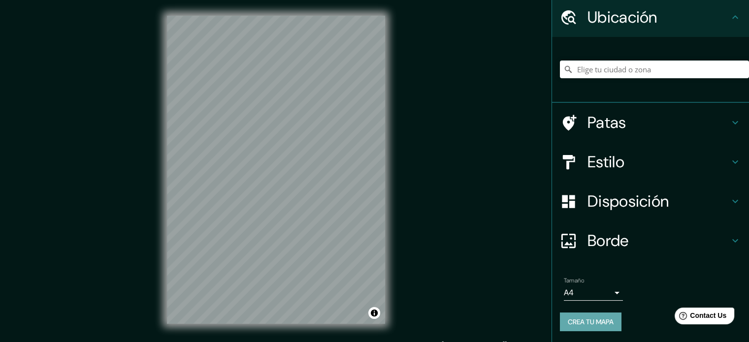
click at [599, 321] on font "Crea tu mapa" at bounding box center [591, 322] width 46 height 9
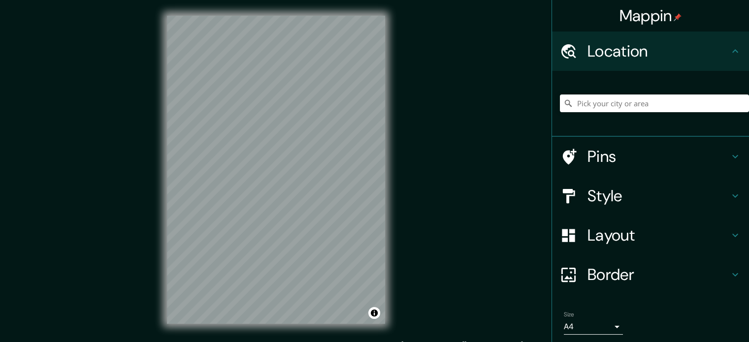
click at [618, 106] on input "Pick your city or area" at bounding box center [654, 104] width 189 height 18
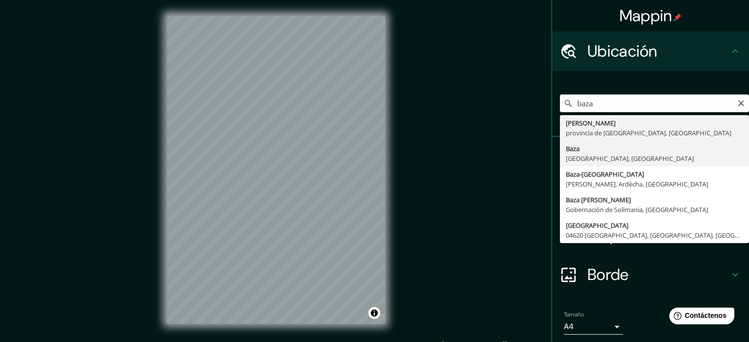
type input "[GEOGRAPHIC_DATA], [GEOGRAPHIC_DATA], [GEOGRAPHIC_DATA]"
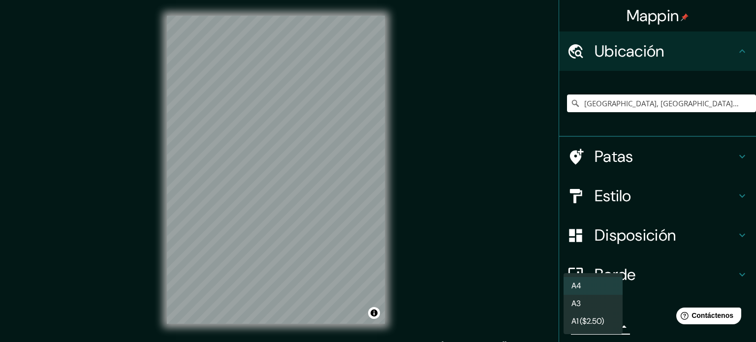
click at [600, 323] on body "Mappin [GEOGRAPHIC_DATA], [GEOGRAPHIC_DATA], [GEOGRAPHIC_DATA] Patas Estilo Dis…" at bounding box center [378, 171] width 756 height 342
click at [585, 302] on li "A3" at bounding box center [593, 304] width 59 height 18
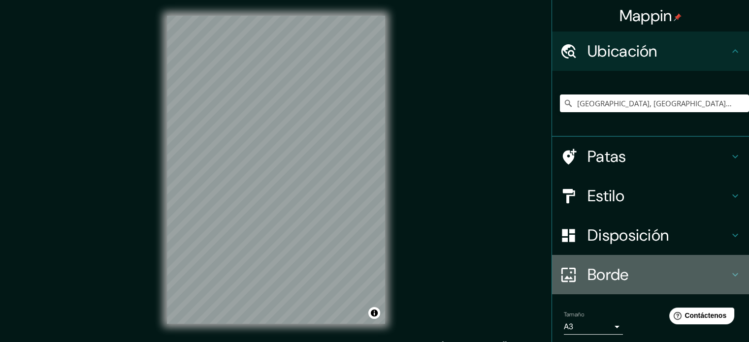
click at [597, 279] on font "Borde" at bounding box center [608, 274] width 41 height 21
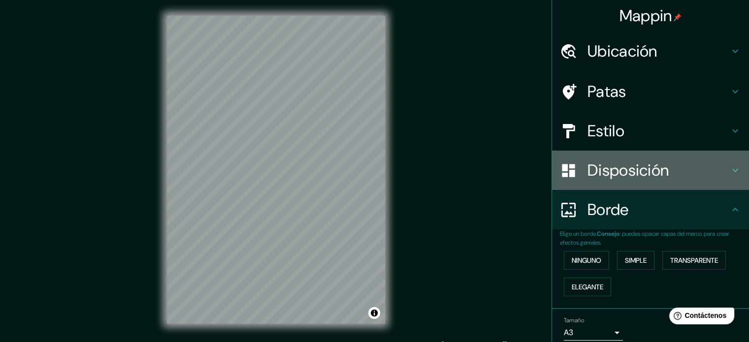
click at [598, 173] on font "Disposición" at bounding box center [628, 170] width 81 height 21
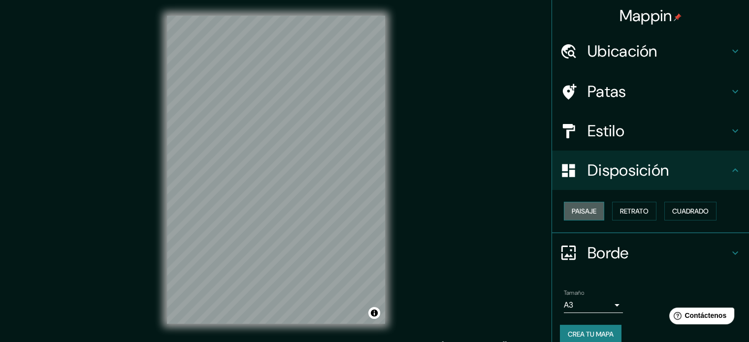
click at [586, 210] on font "Paisaje" at bounding box center [584, 211] width 25 height 9
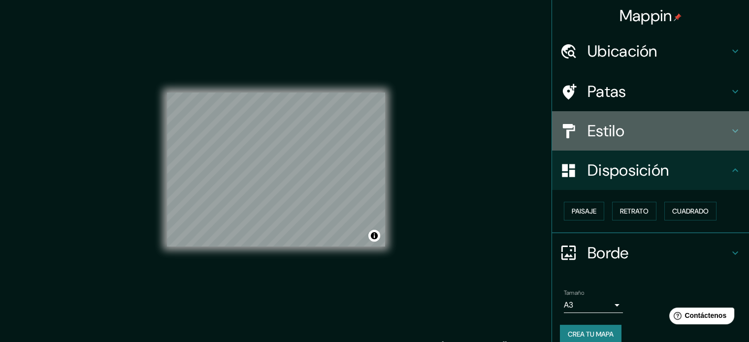
click at [588, 129] on font "Estilo" at bounding box center [606, 131] width 37 height 21
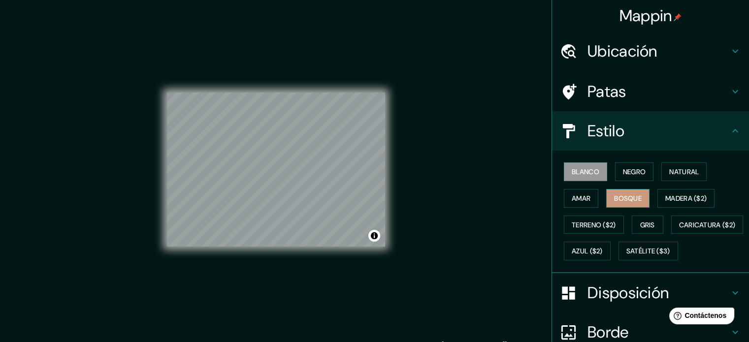
click at [622, 194] on font "Bosque" at bounding box center [628, 198] width 28 height 9
click at [498, 283] on div "Mappin [GEOGRAPHIC_DATA], [GEOGRAPHIC_DATA], [GEOGRAPHIC_DATA] Patas Estilo [PE…" at bounding box center [374, 178] width 749 height 356
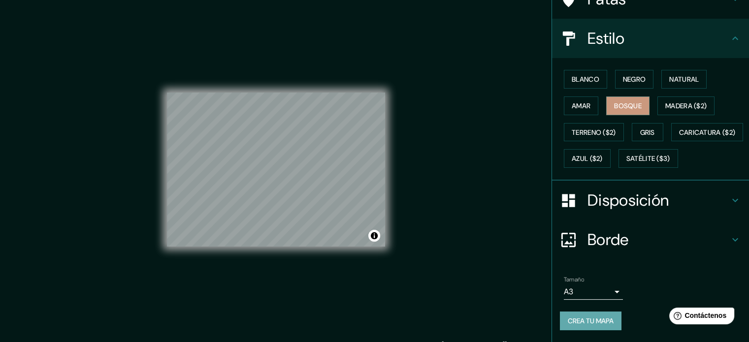
click at [579, 319] on font "Crea tu mapa" at bounding box center [591, 321] width 46 height 9
click at [629, 75] on font "Negro" at bounding box center [634, 79] width 23 height 9
click at [586, 322] on font "Crea tu mapa" at bounding box center [591, 321] width 46 height 9
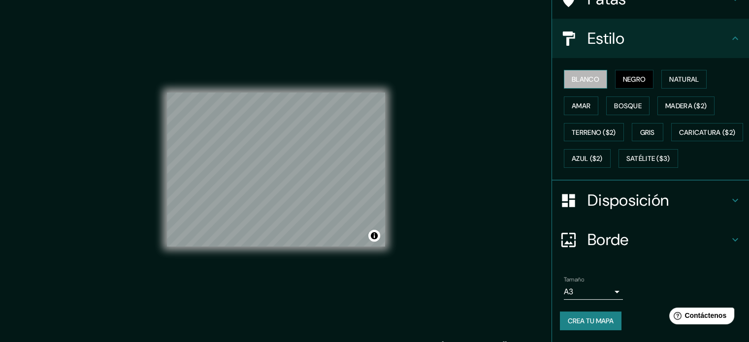
click at [573, 75] on font "Blanco" at bounding box center [586, 79] width 28 height 9
click at [585, 321] on font "Crea tu mapa" at bounding box center [591, 321] width 46 height 9
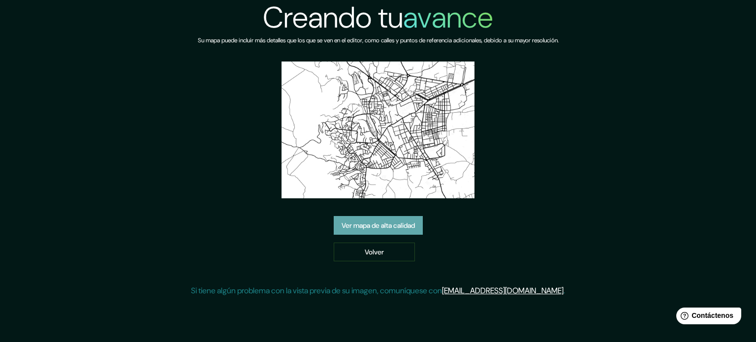
click at [392, 230] on font "Ver mapa de alta calidad" at bounding box center [378, 225] width 73 height 9
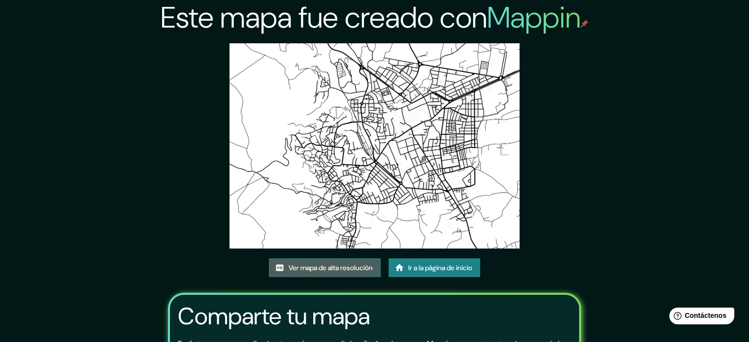
click at [307, 268] on font "Ver mapa de alta resolución" at bounding box center [331, 267] width 84 height 9
